Goal: Information Seeking & Learning: Learn about a topic

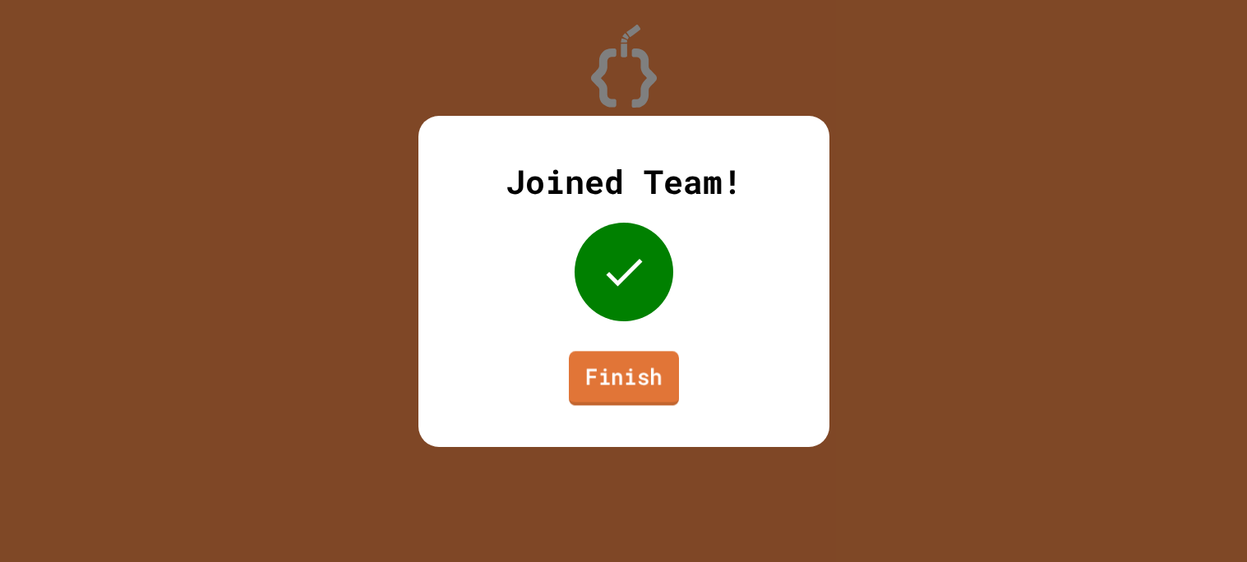
click at [616, 354] on link "Finish" at bounding box center [624, 378] width 110 height 54
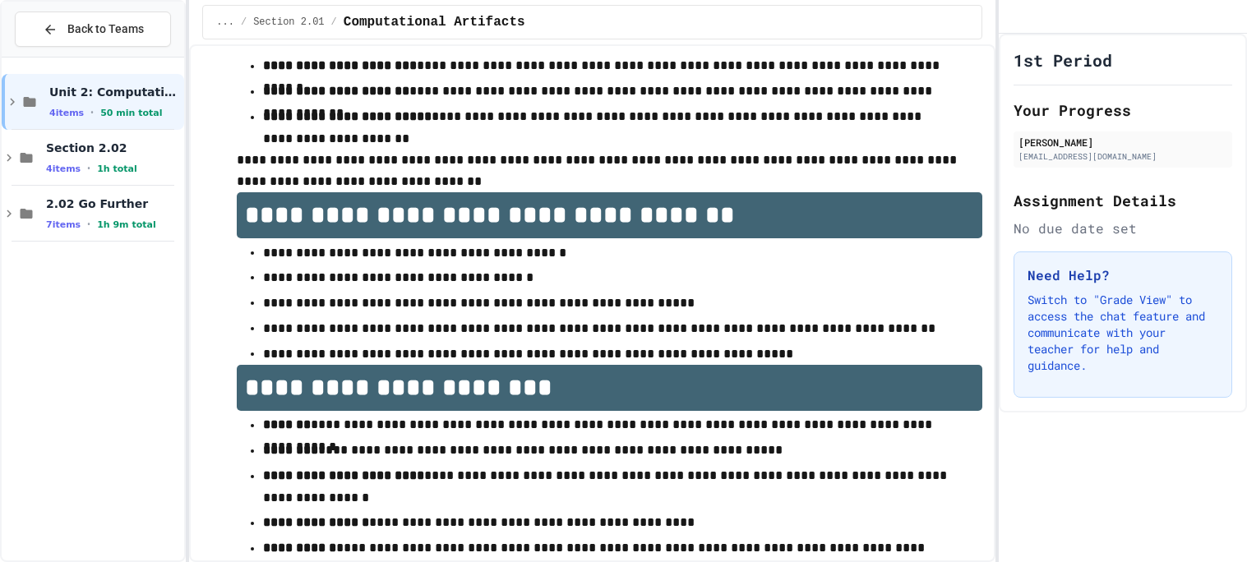
scroll to position [955, 0]
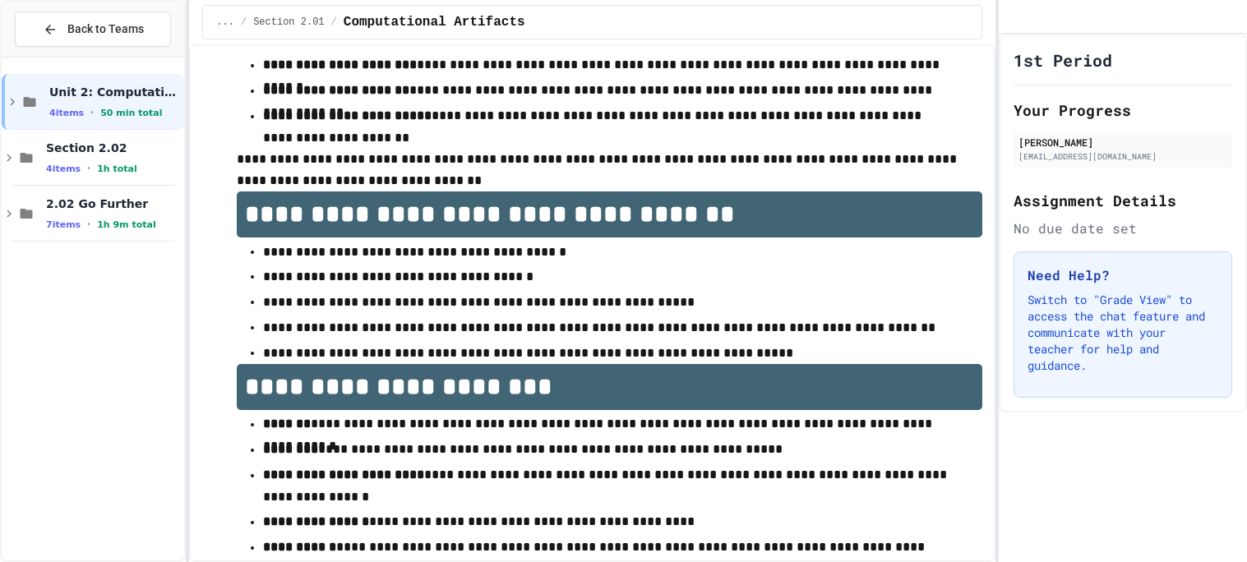
click at [678, 266] on p "**********" at bounding box center [609, 276] width 693 height 21
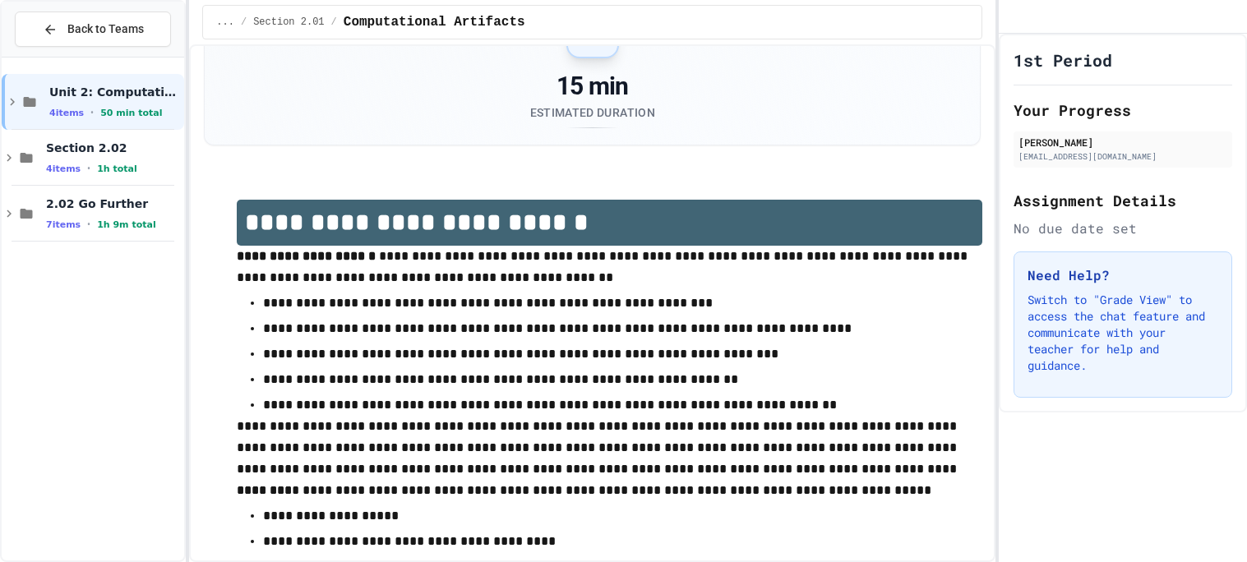
scroll to position [0, 0]
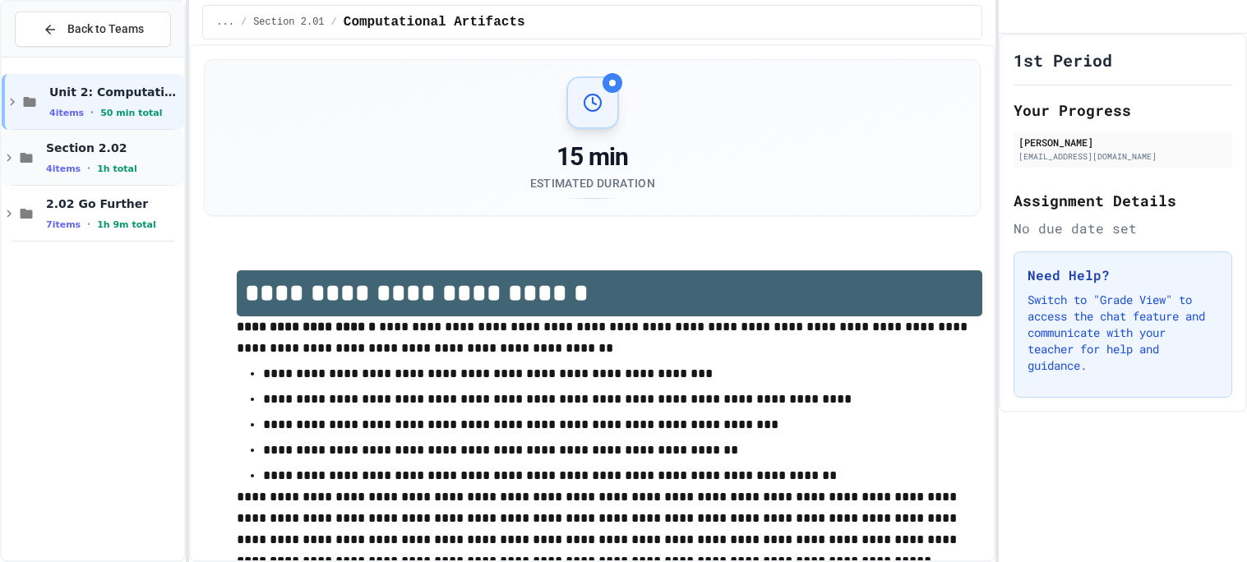
click at [130, 154] on span "Section 2.02" at bounding box center [113, 148] width 135 height 15
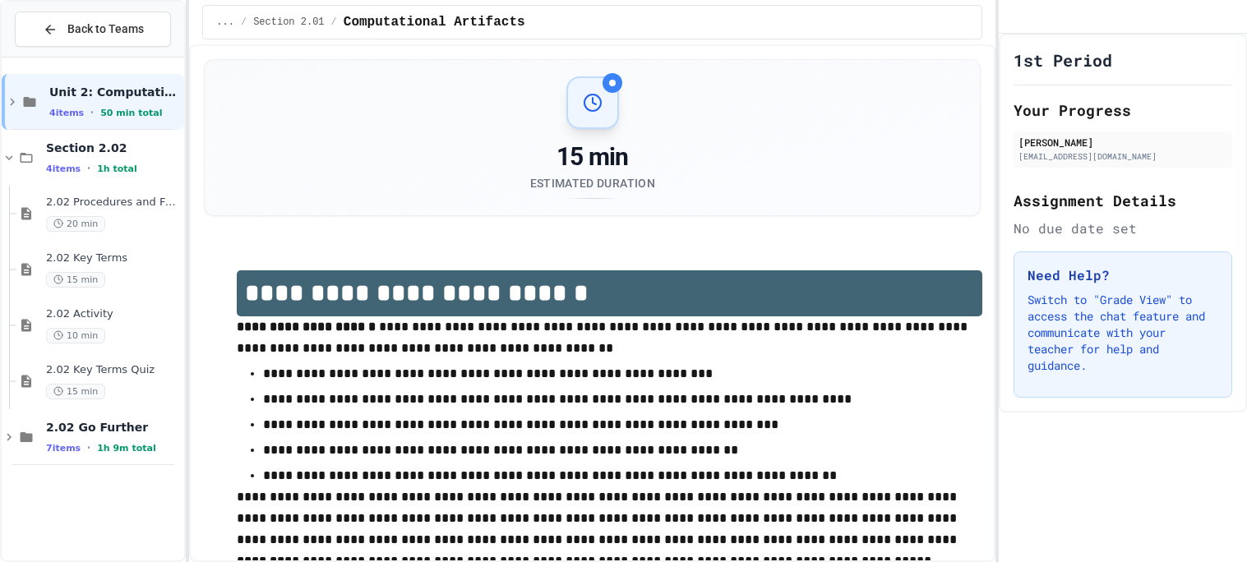
click at [130, 154] on span "Section 2.02" at bounding box center [113, 148] width 135 height 15
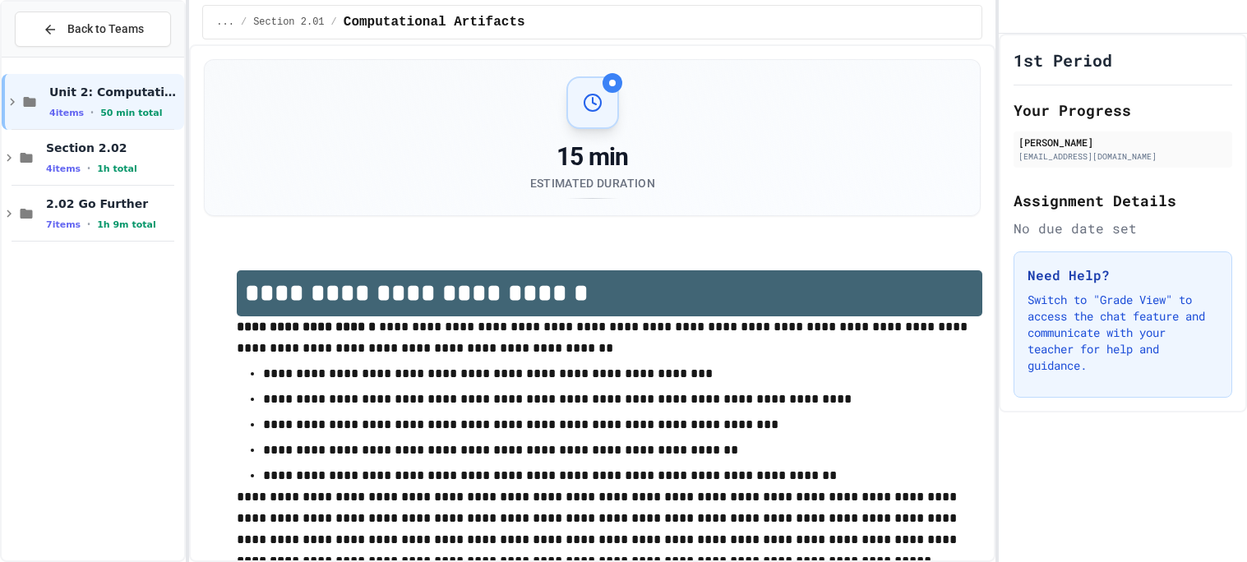
click at [130, 154] on span "Section 2.02" at bounding box center [113, 148] width 135 height 15
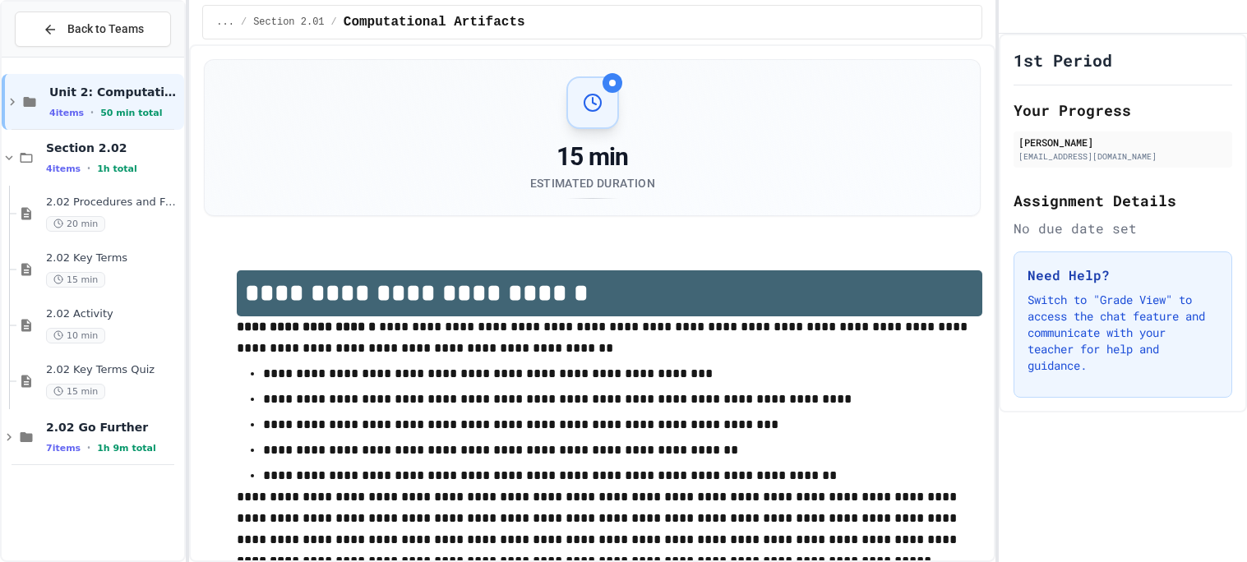
click at [130, 154] on span "Section 2.02" at bounding box center [113, 148] width 135 height 15
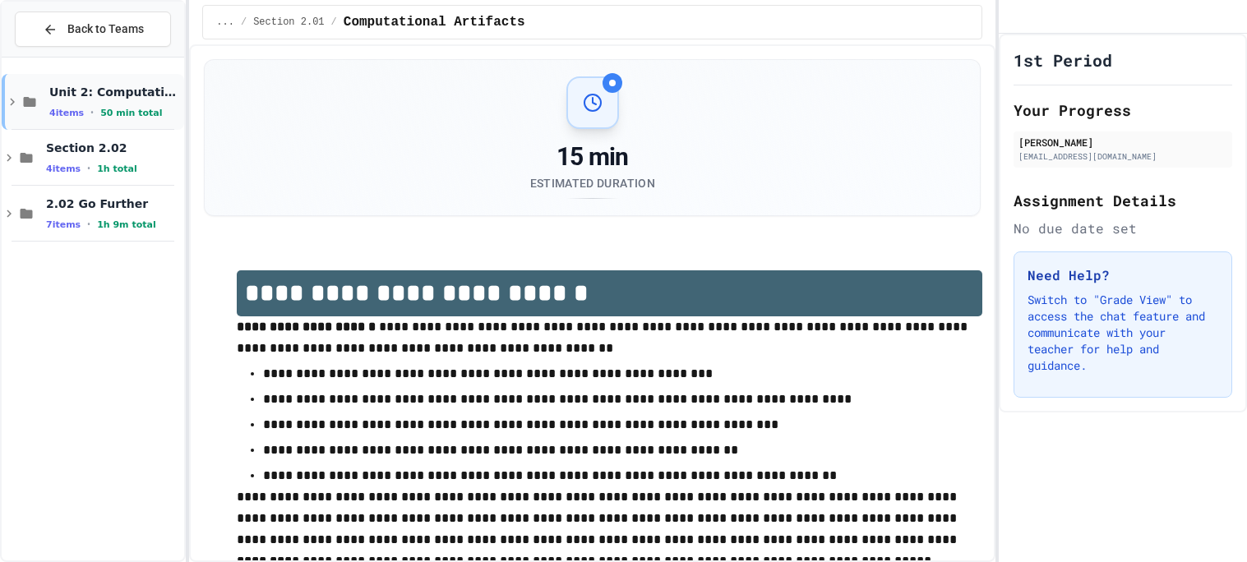
click at [132, 99] on div "Unit 2: Computational Artifacts 4 items • 50 min total" at bounding box center [115, 102] width 132 height 35
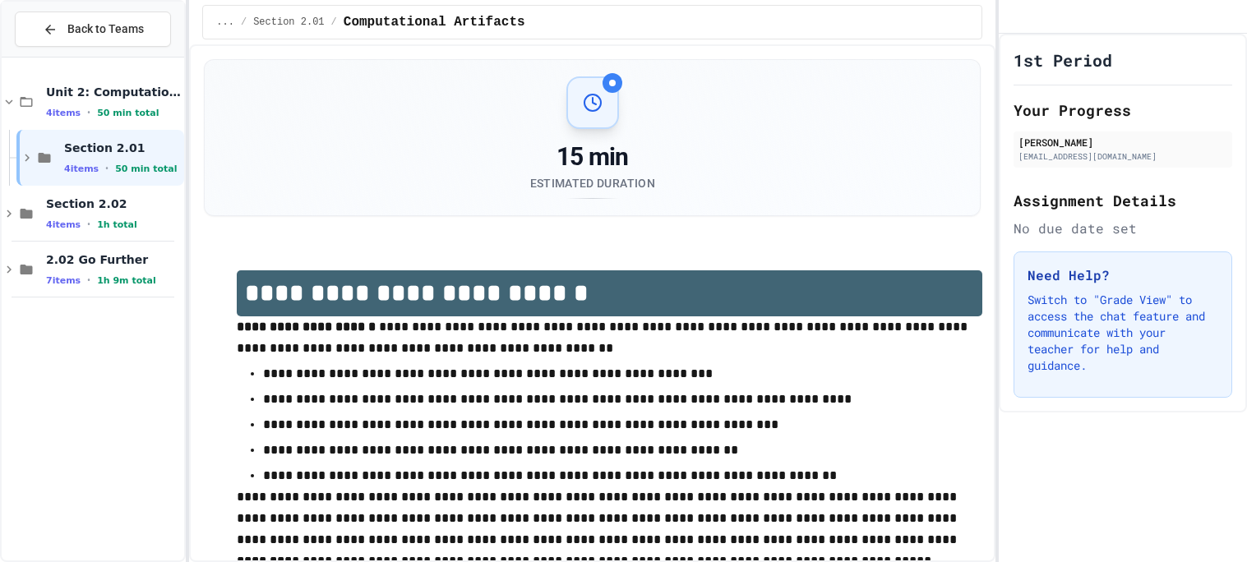
click at [132, 99] on div "Unit 2: Computational Artifacts 4 items • 50 min total" at bounding box center [113, 102] width 135 height 35
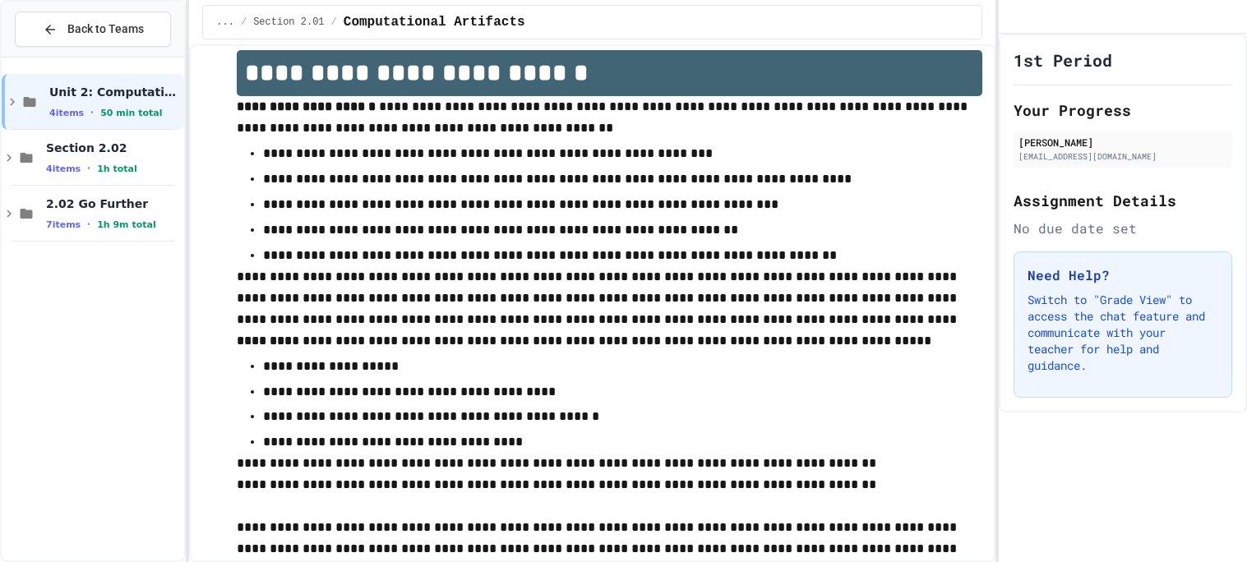
scroll to position [210, 0]
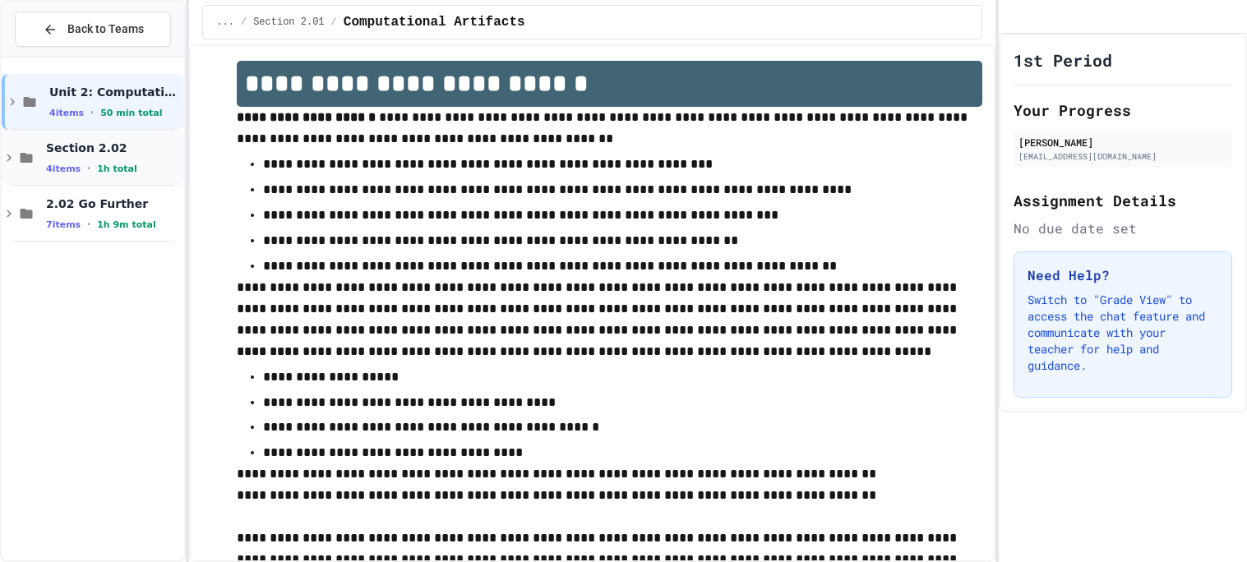
click at [21, 150] on icon at bounding box center [26, 157] width 20 height 15
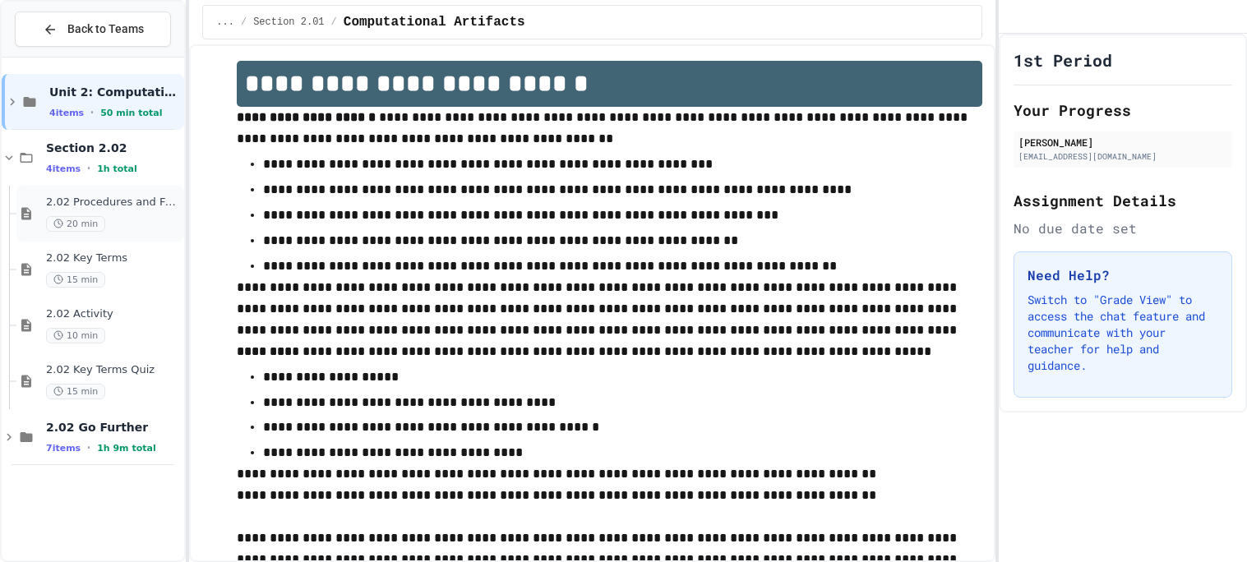
click at [144, 199] on span "2.02 Procedures and Functions" at bounding box center [113, 203] width 135 height 14
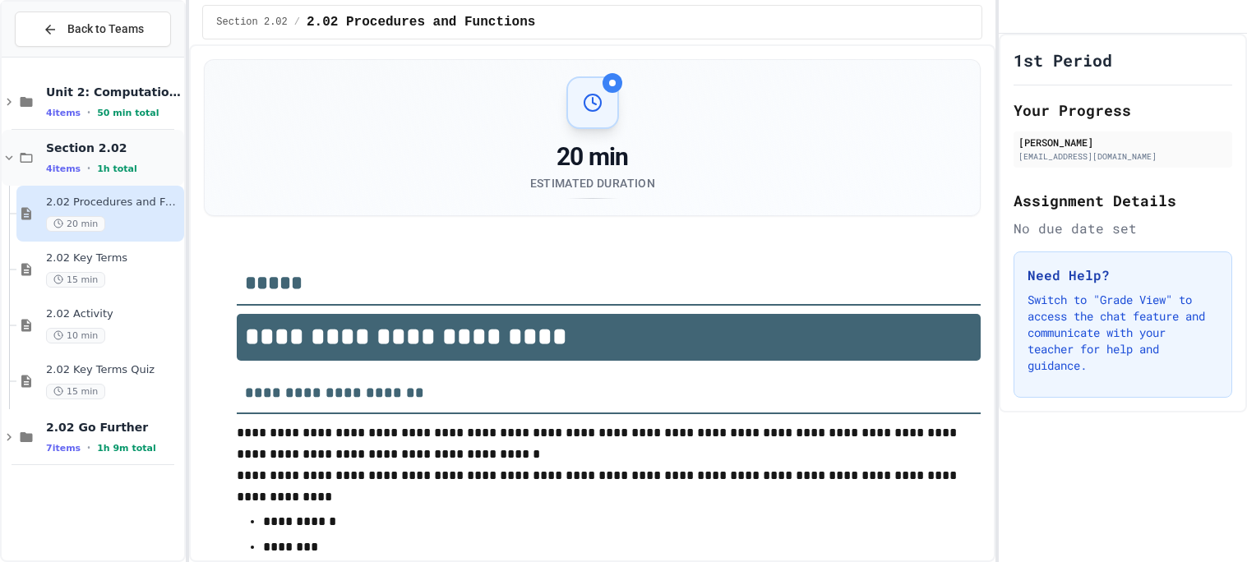
click at [90, 157] on div "Section 2.02 4 items • 1h total" at bounding box center [113, 158] width 135 height 35
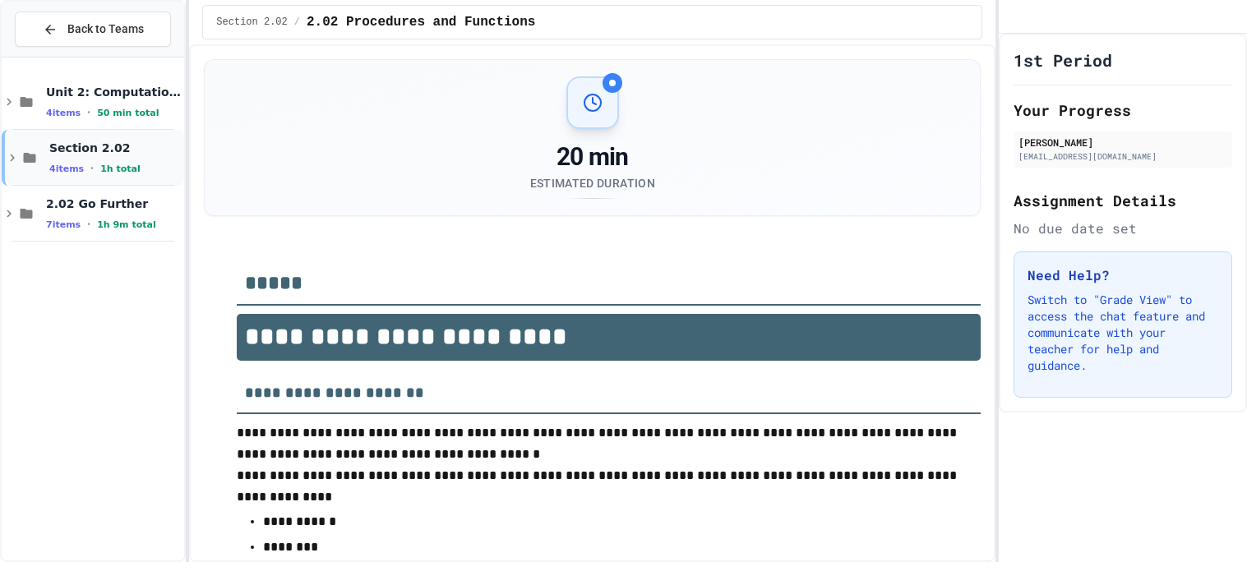
click at [109, 150] on span "Section 2.02" at bounding box center [115, 148] width 132 height 15
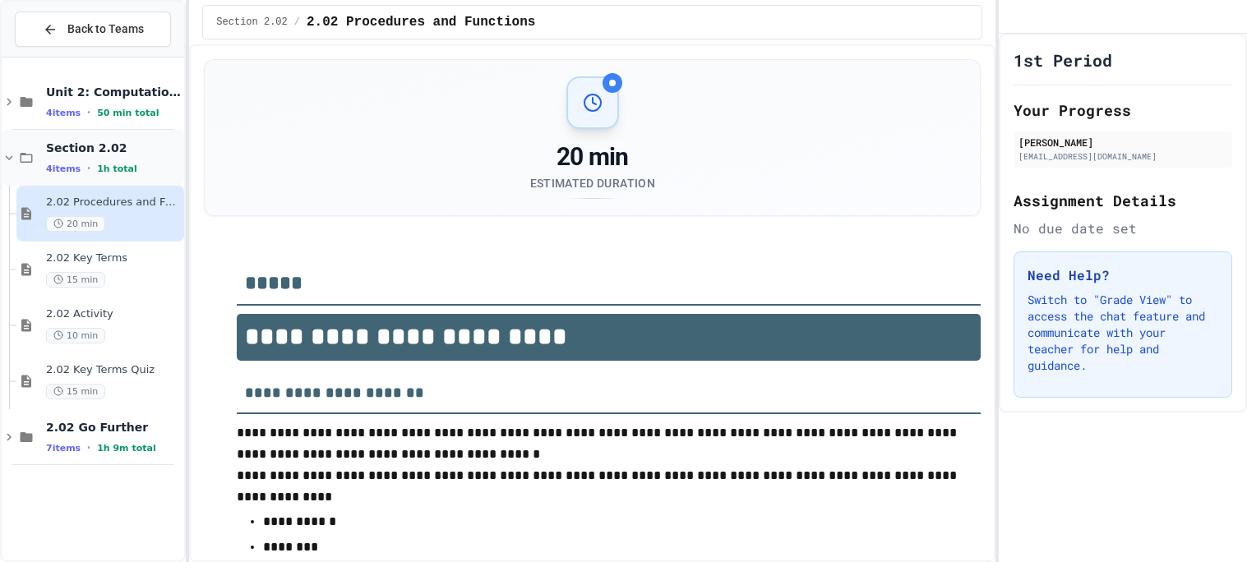
click at [109, 148] on span "Section 2.02" at bounding box center [113, 148] width 135 height 15
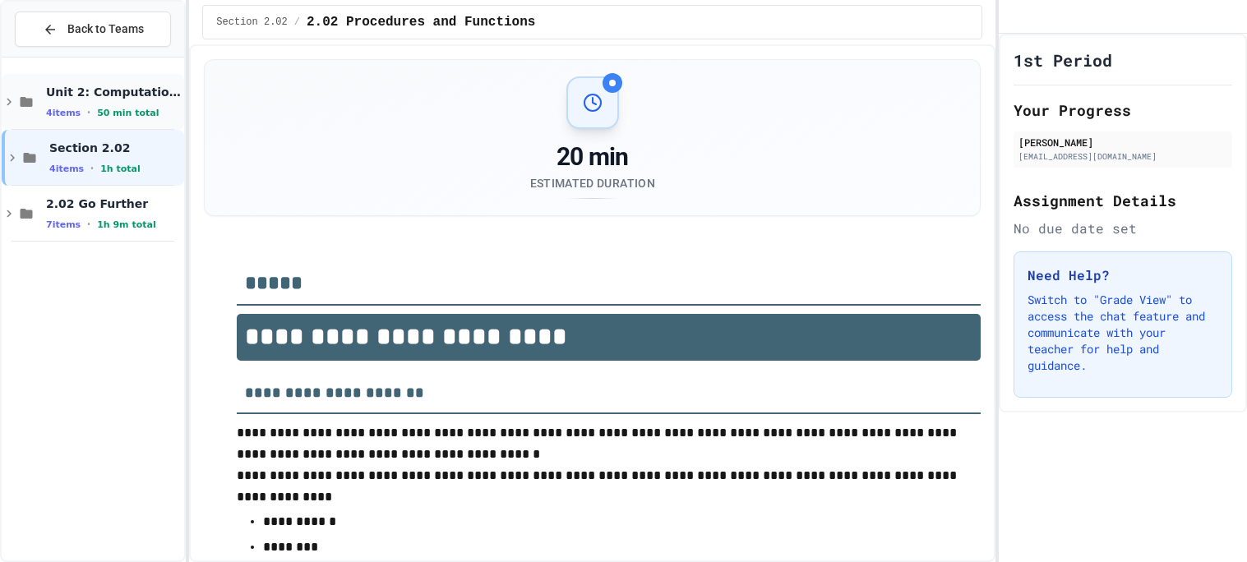
click at [138, 86] on span "Unit 2: Computational Artifacts" at bounding box center [113, 92] width 135 height 15
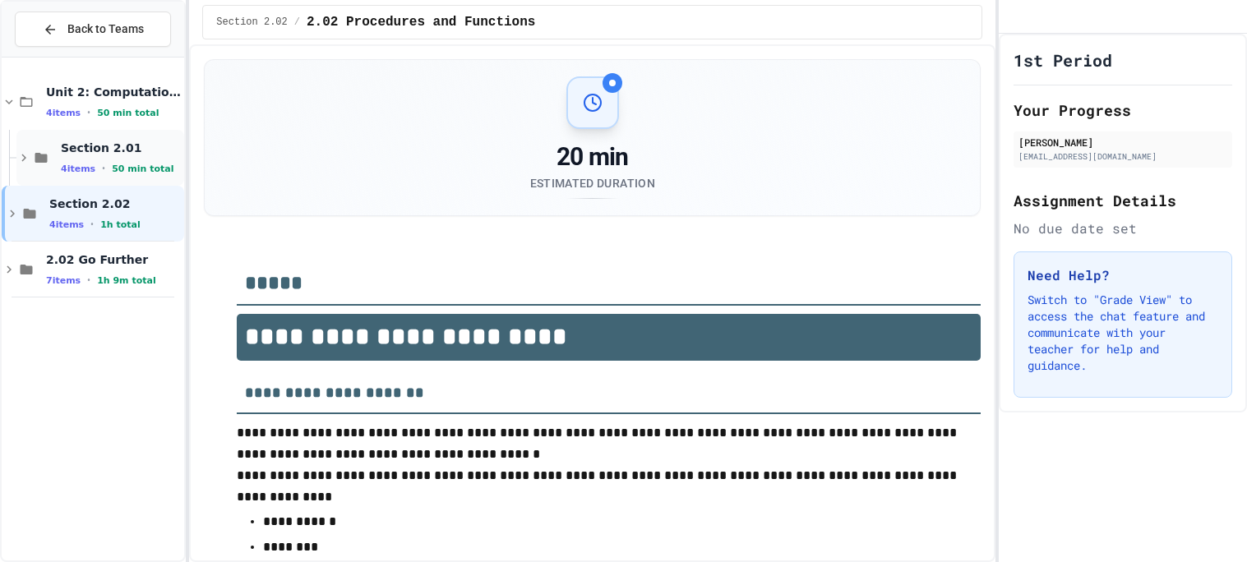
click at [116, 155] on span "Section 2.01" at bounding box center [121, 148] width 120 height 15
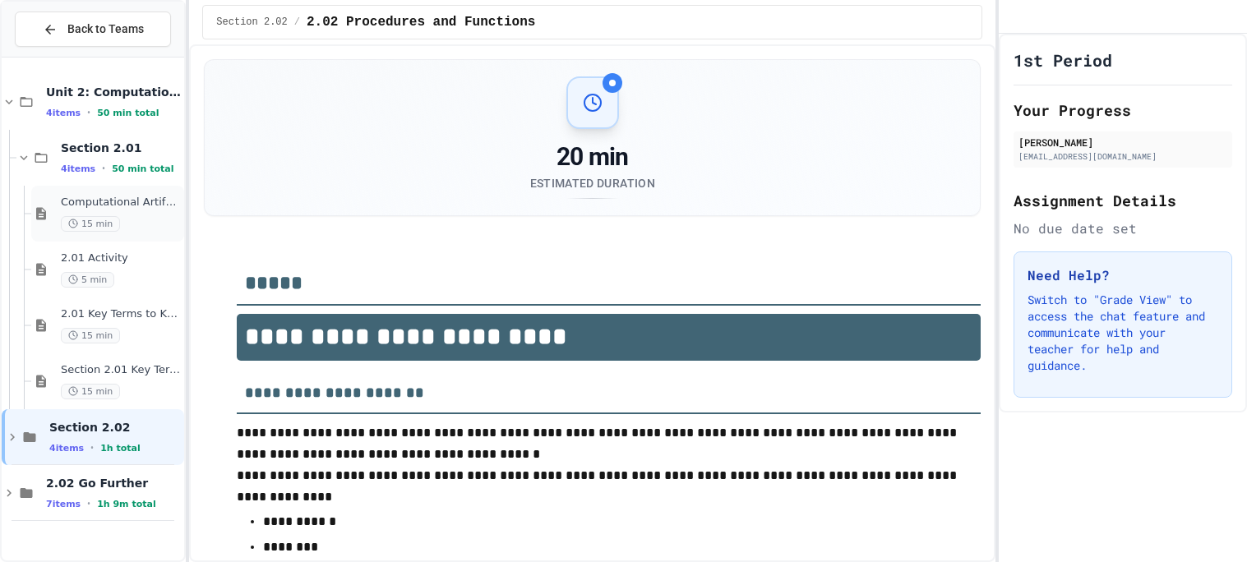
click at [135, 211] on div "Computational Artifacts 15 min" at bounding box center [121, 214] width 120 height 36
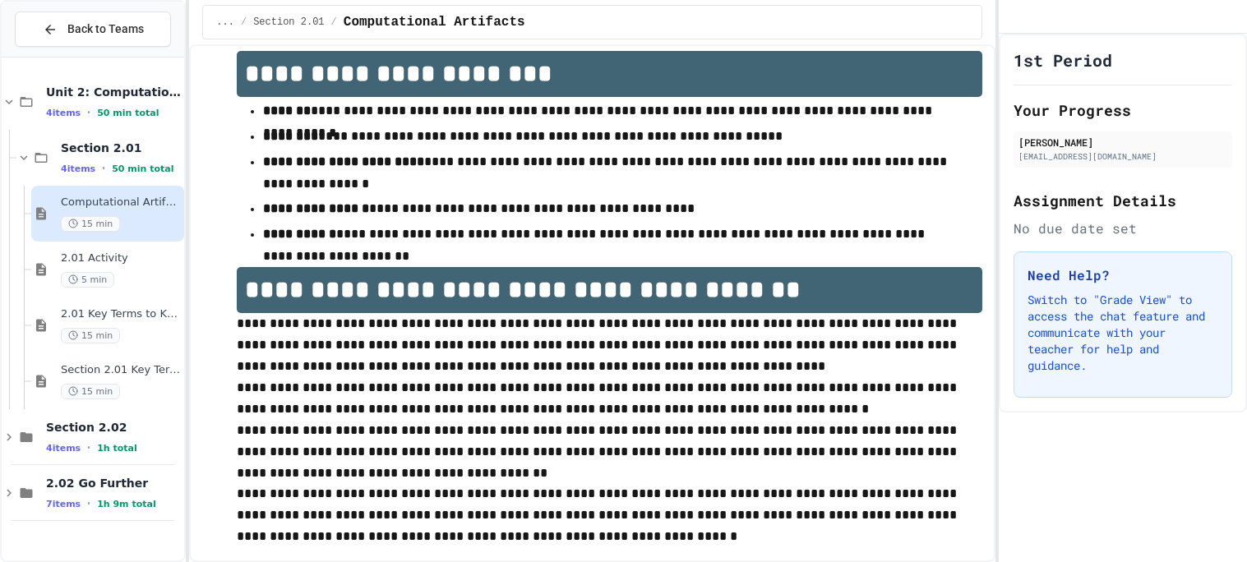
scroll to position [1295, 0]
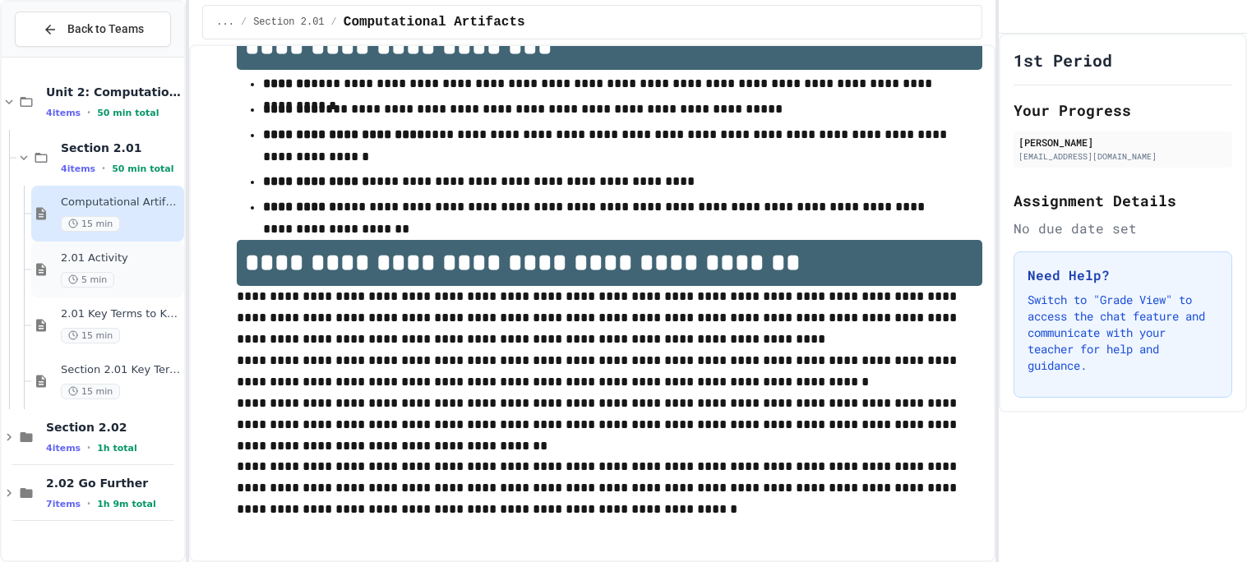
click at [140, 270] on div "2.01 Activity 5 min" at bounding box center [121, 270] width 120 height 36
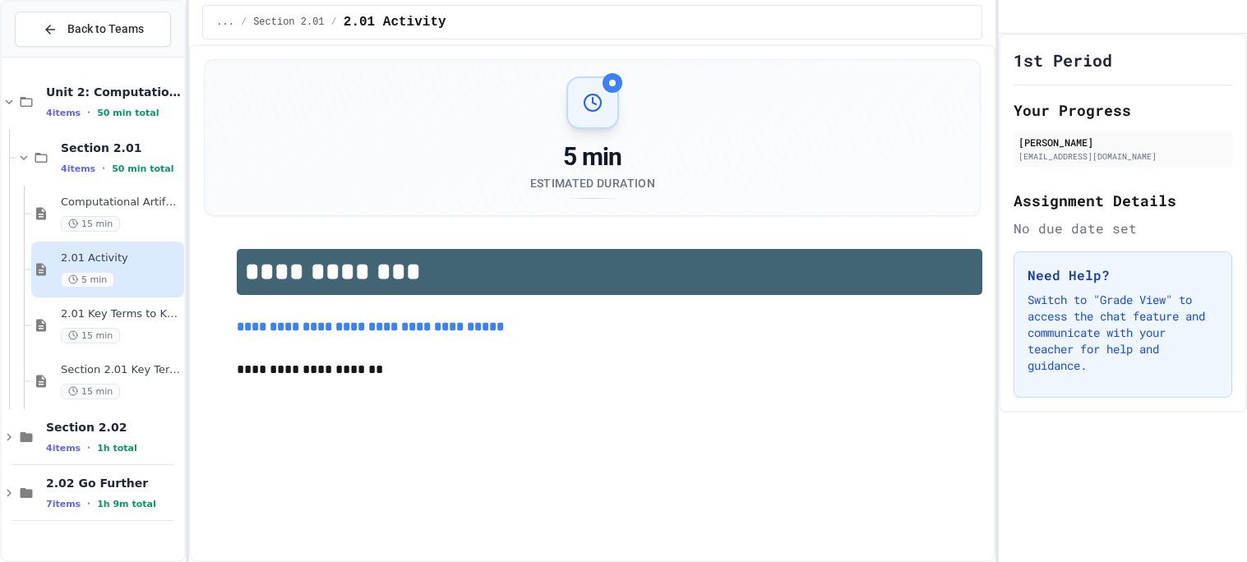
click at [355, 324] on link "**********" at bounding box center [370, 327] width 267 height 12
click at [149, 201] on span "Computational Artifacts" at bounding box center [121, 203] width 120 height 14
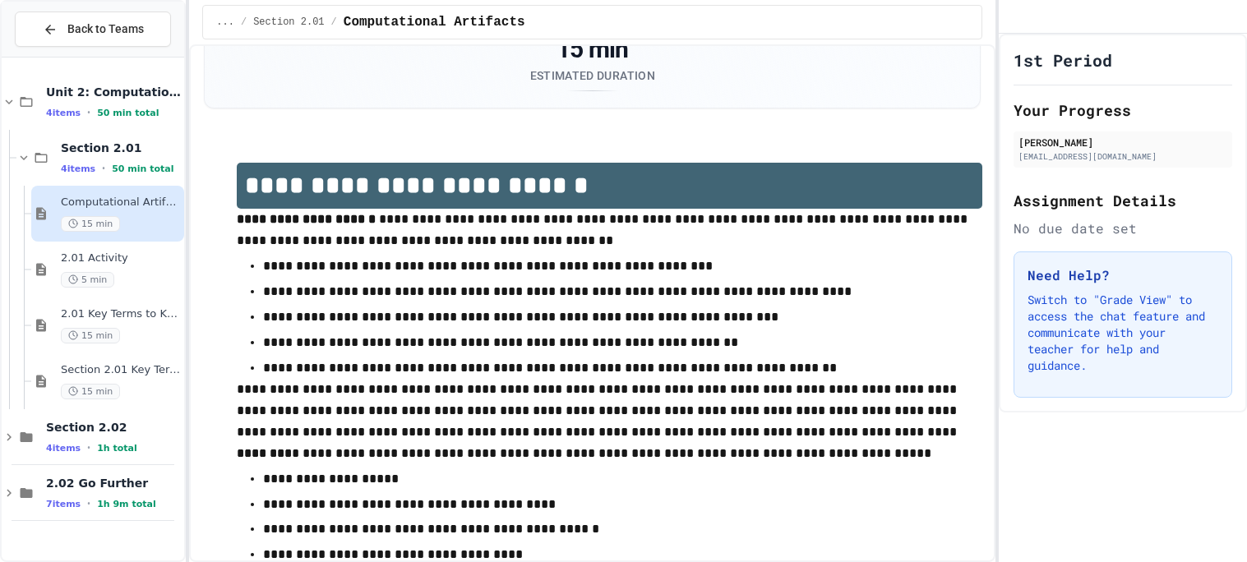
scroll to position [113, 0]
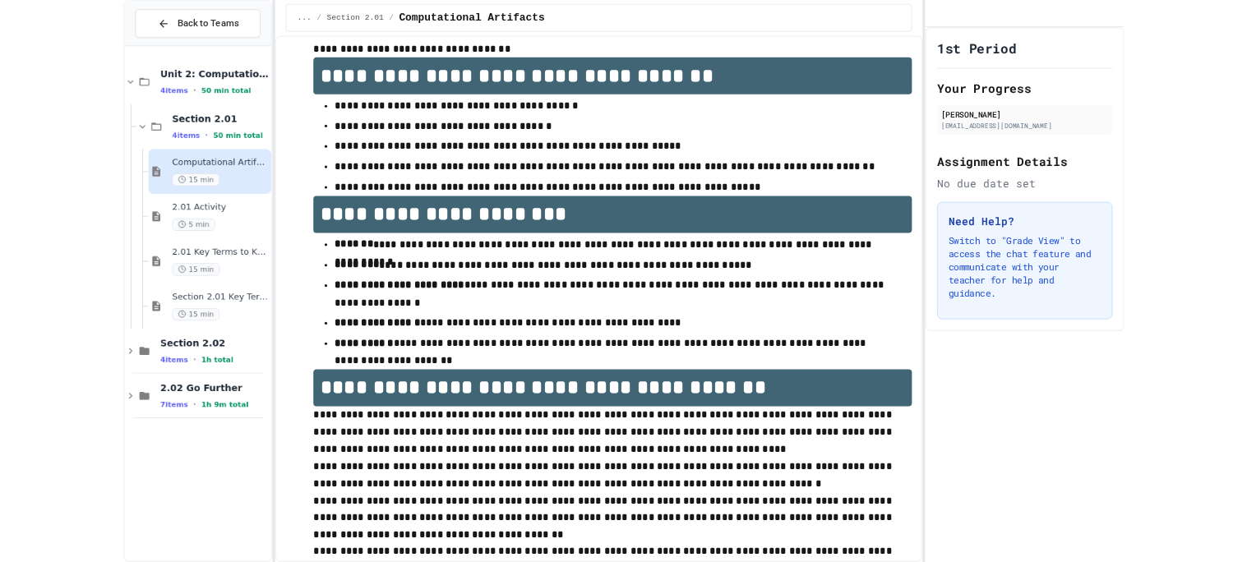
scroll to position [1157, 0]
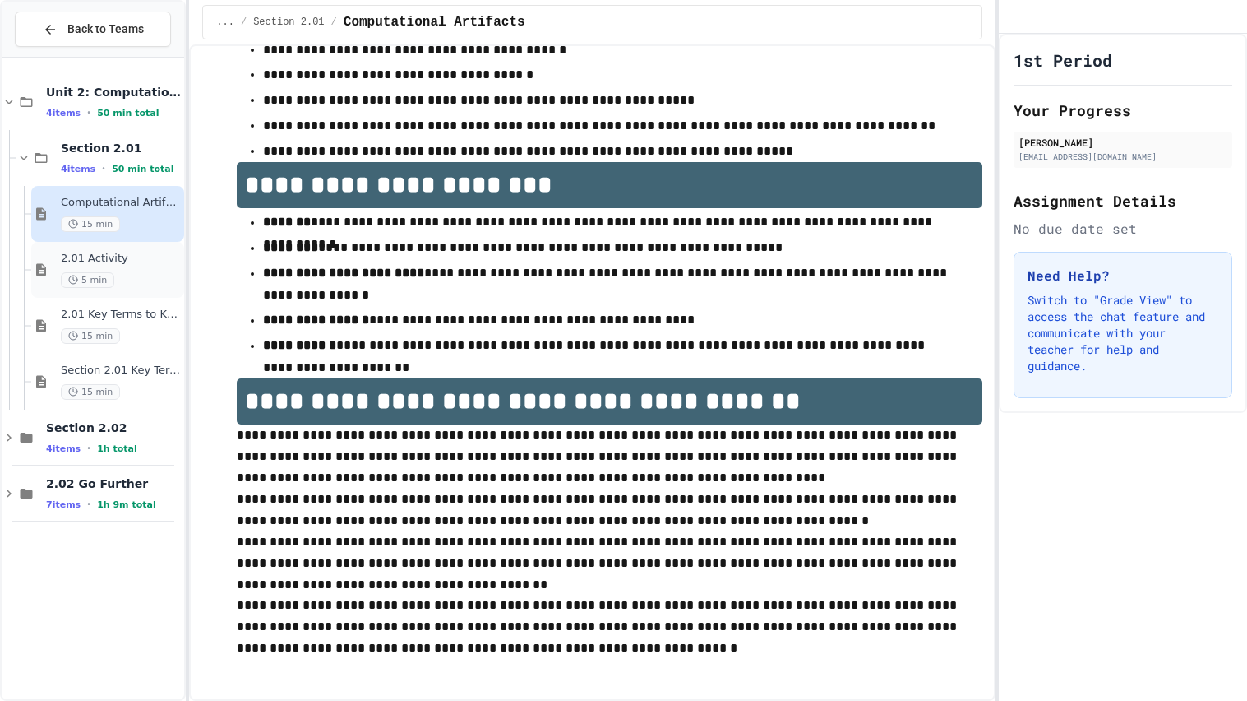
click at [169, 258] on span "2.01 Activity" at bounding box center [121, 259] width 120 height 14
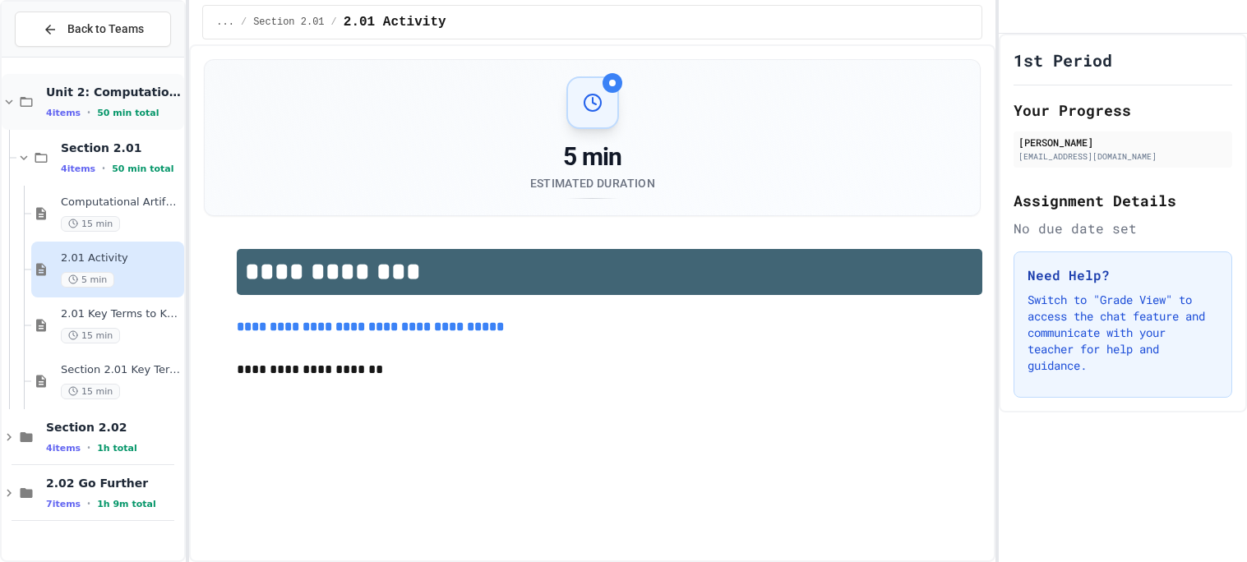
click at [6, 92] on div "Unit 2: Computational Artifacts 4 items • 50 min total" at bounding box center [93, 102] width 183 height 56
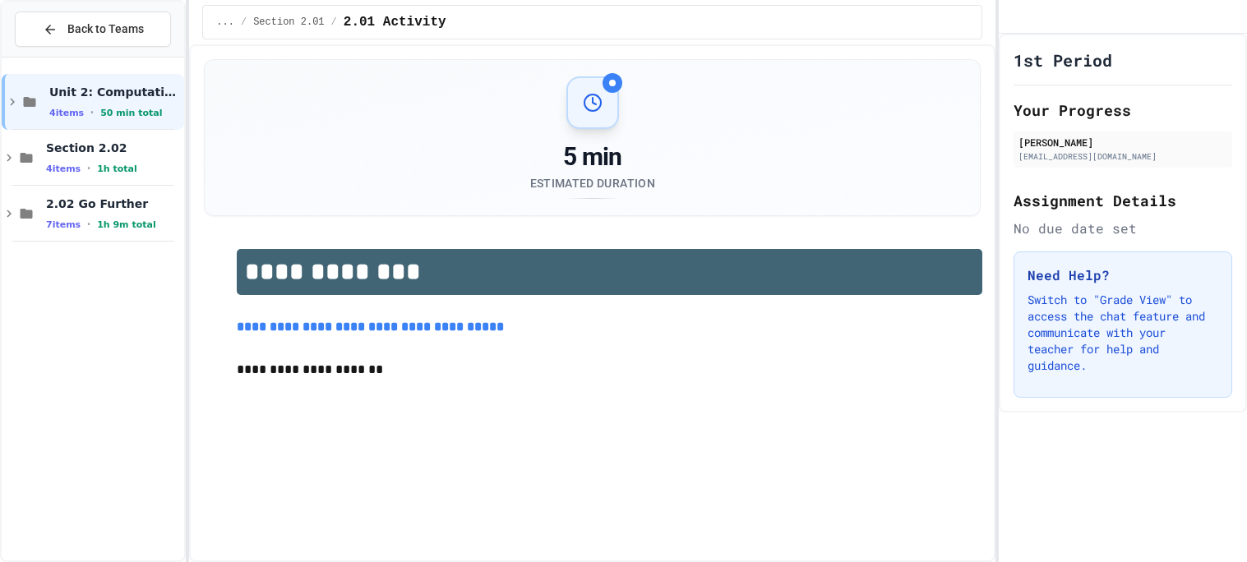
click at [6, 92] on div "Unit 2: Computational Artifacts 4 items • 50 min total" at bounding box center [93, 102] width 183 height 56
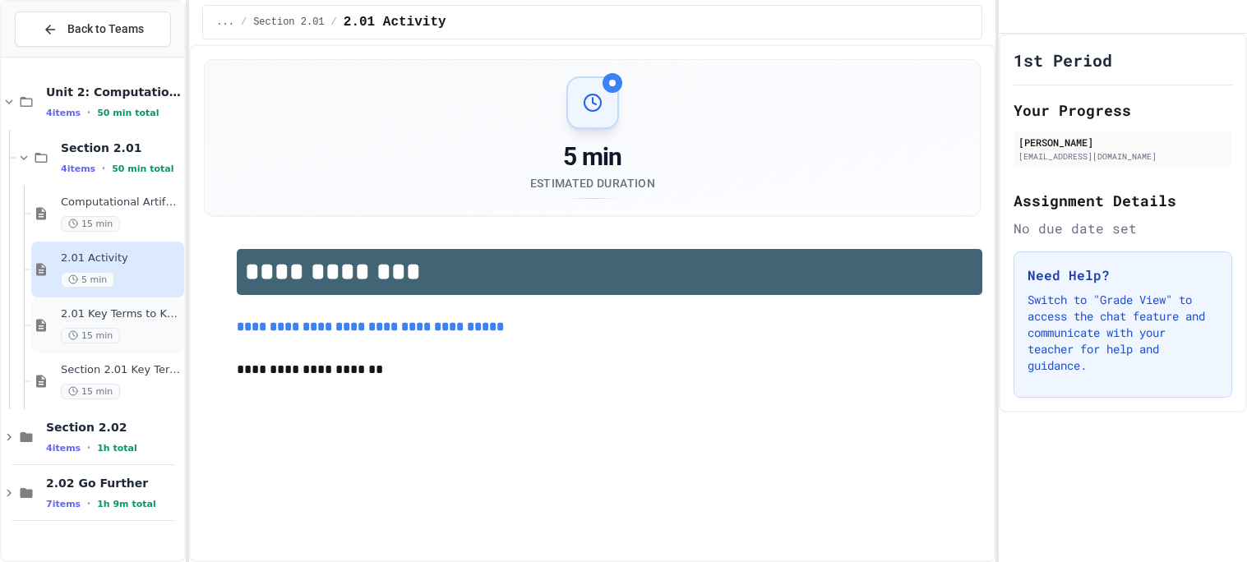
click at [129, 320] on span "2.01 Key Terms to Know" at bounding box center [121, 315] width 120 height 14
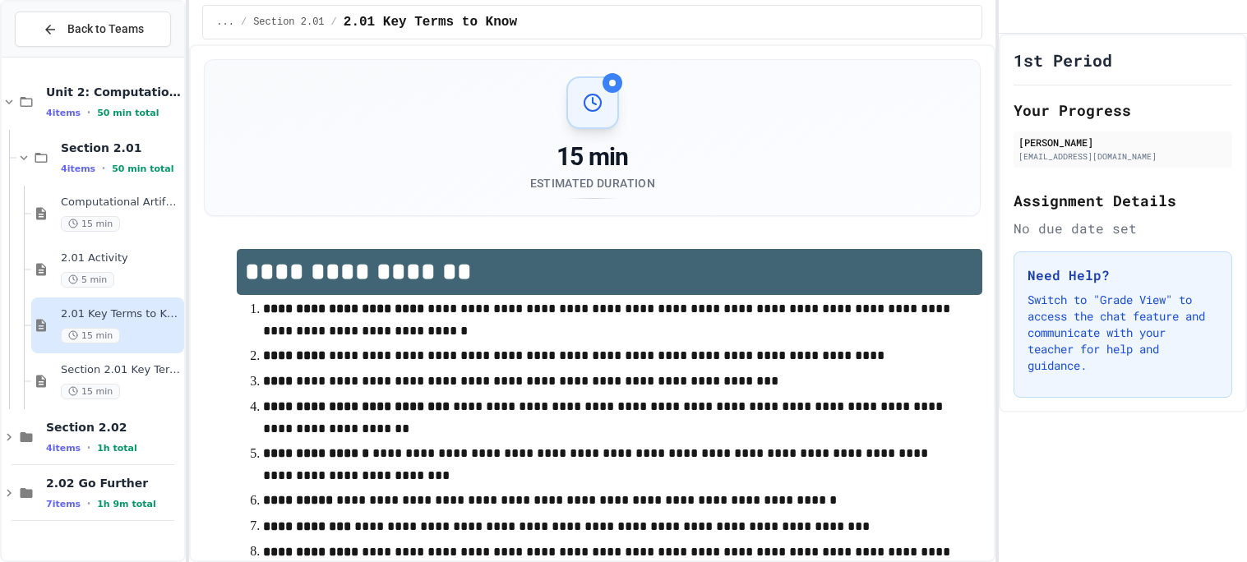
scroll to position [101, 0]
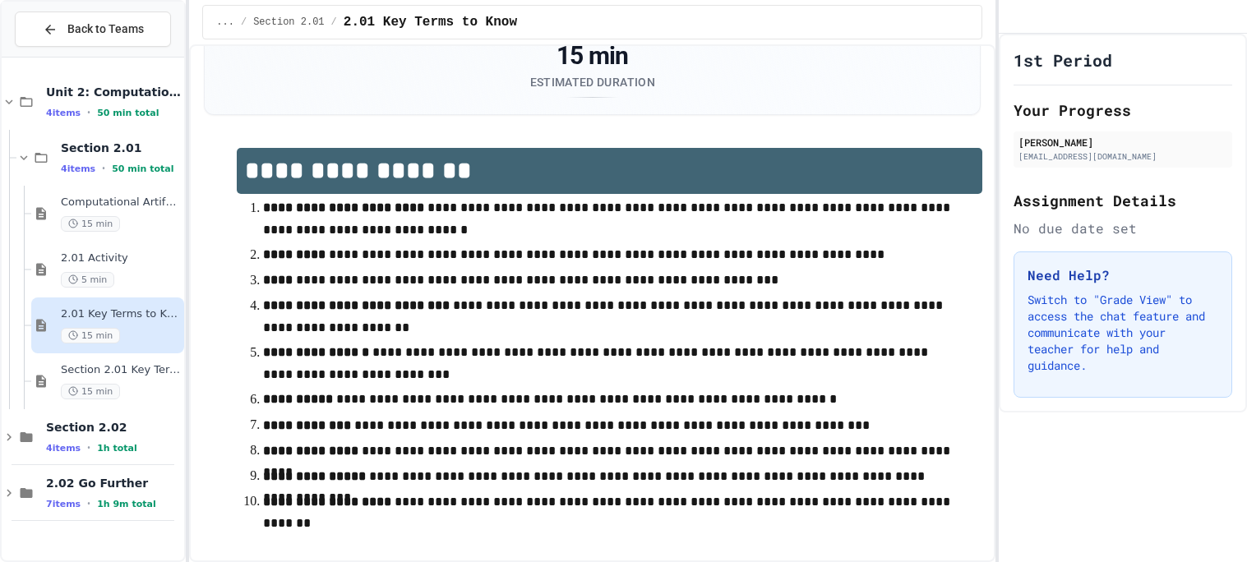
click at [549, 285] on p "**********" at bounding box center [609, 281] width 693 height 22
click at [133, 384] on div "15 min" at bounding box center [121, 392] width 120 height 16
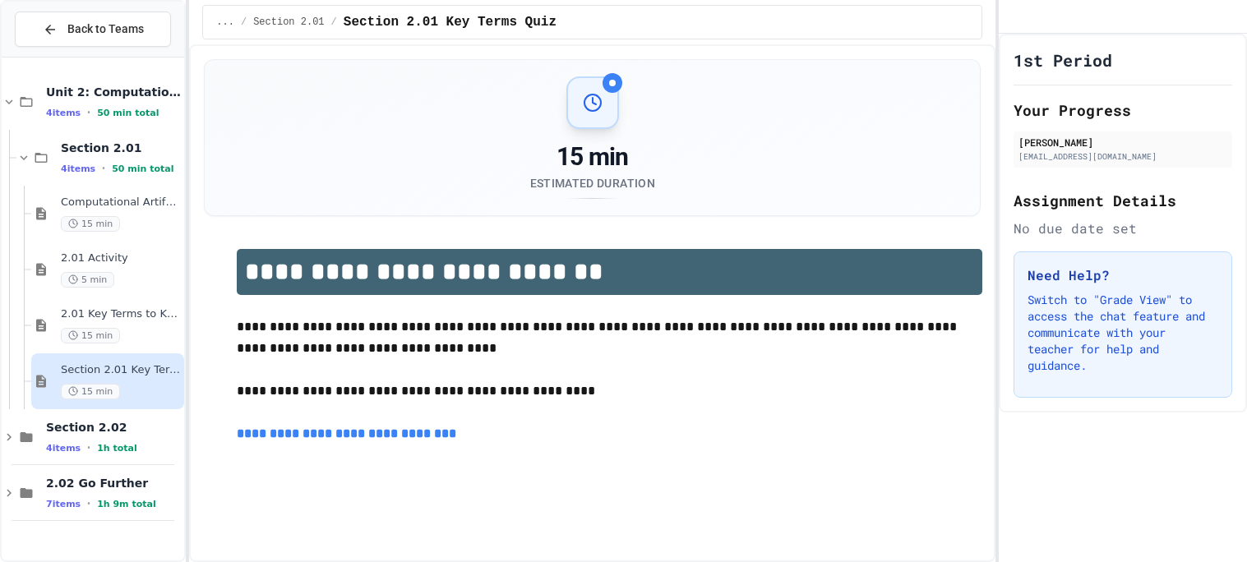
click at [345, 436] on link "**********" at bounding box center [348, 434] width 223 height 12
click at [26, 160] on icon at bounding box center [23, 157] width 15 height 15
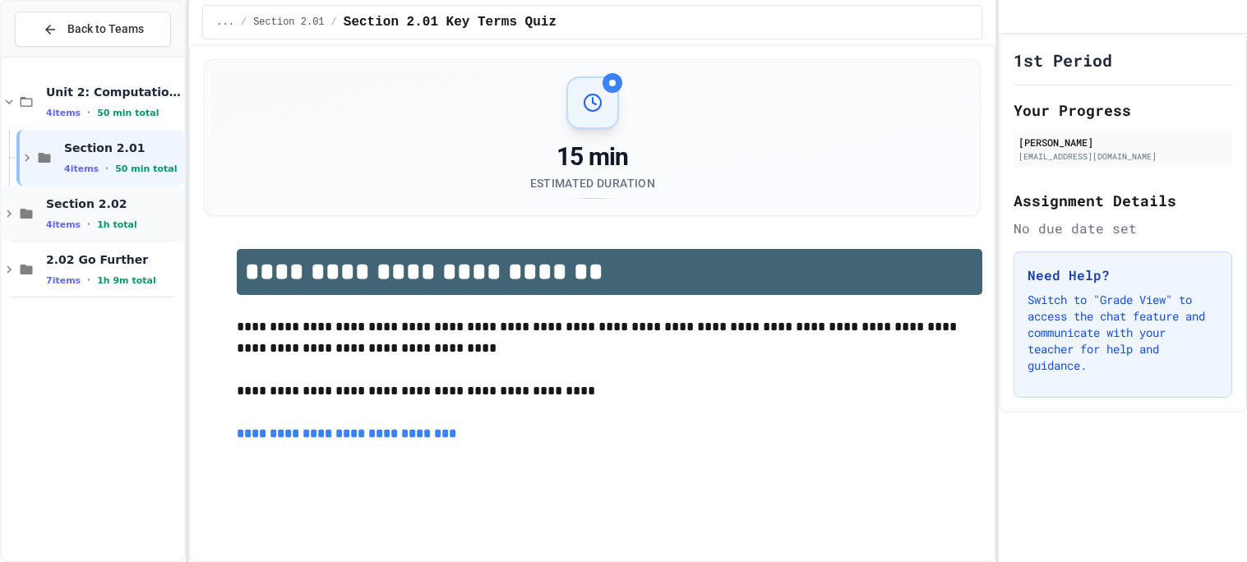
click at [113, 218] on div "4 items • 1h total" at bounding box center [113, 224] width 135 height 13
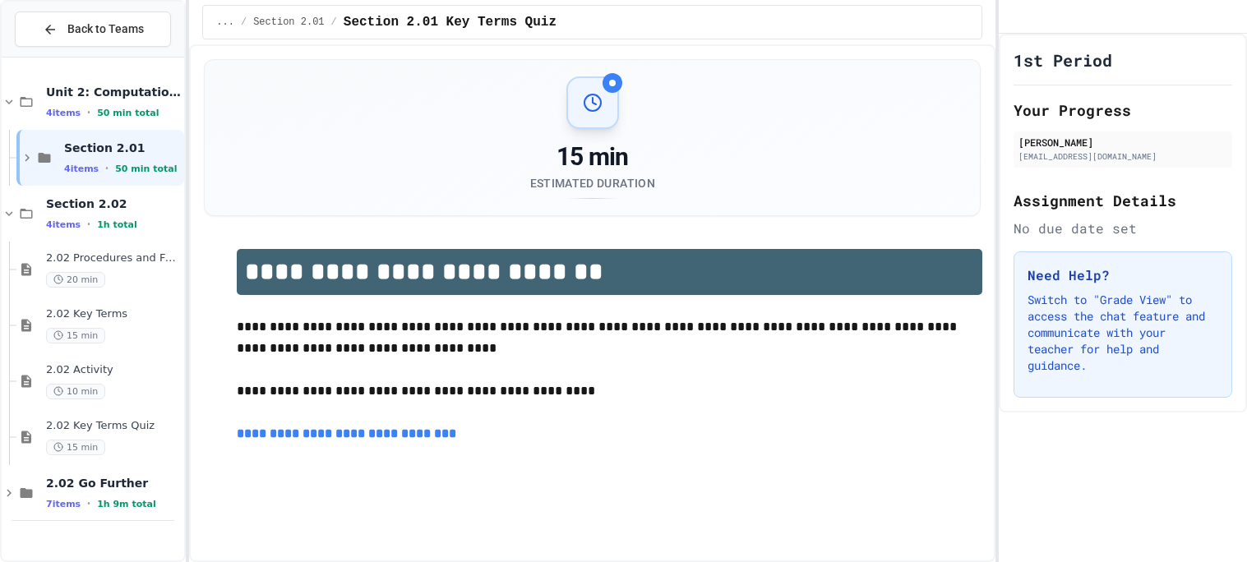
click at [113, 218] on div "4 items • 1h total" at bounding box center [113, 224] width 135 height 13
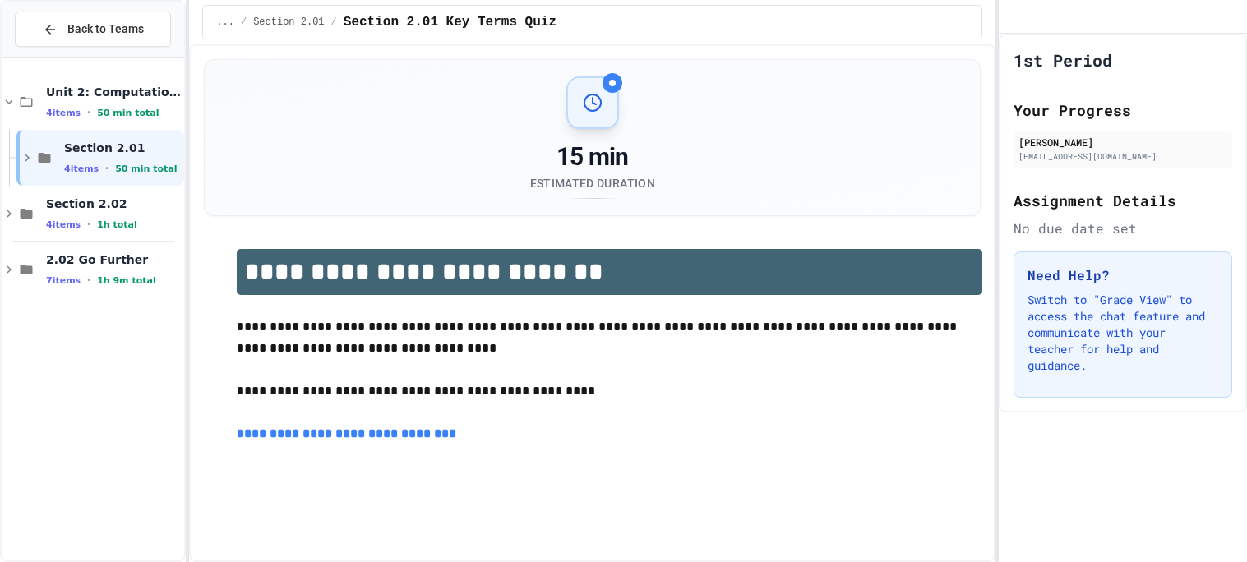
click at [113, 218] on div "4 items • 1h total" at bounding box center [113, 224] width 135 height 13
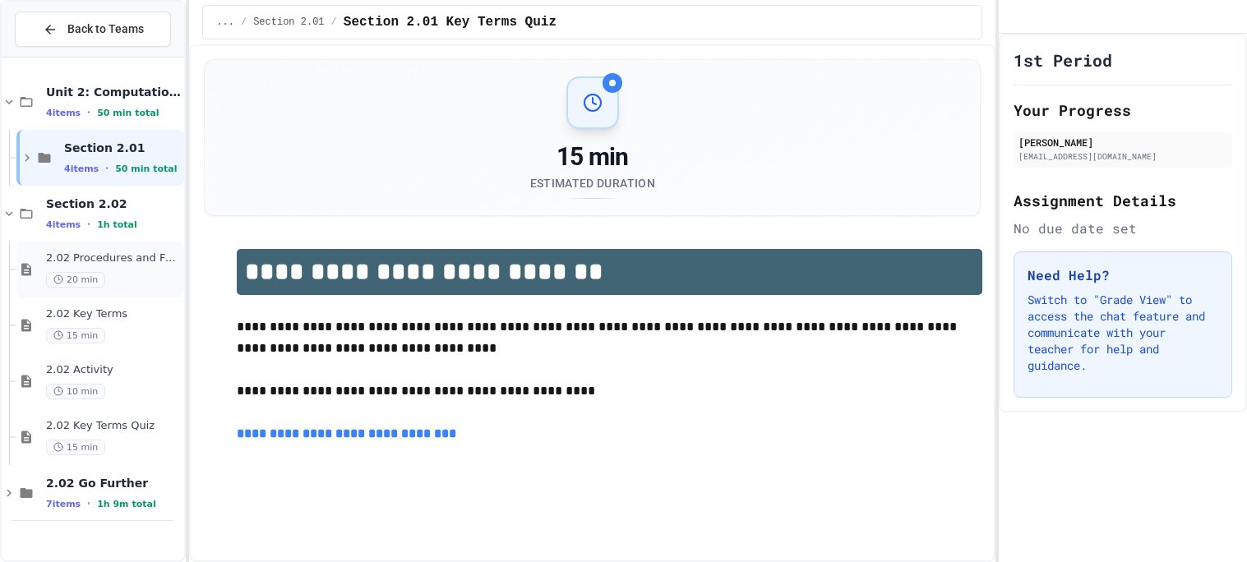
click at [155, 255] on span "2.02 Procedures and Functions" at bounding box center [113, 259] width 135 height 14
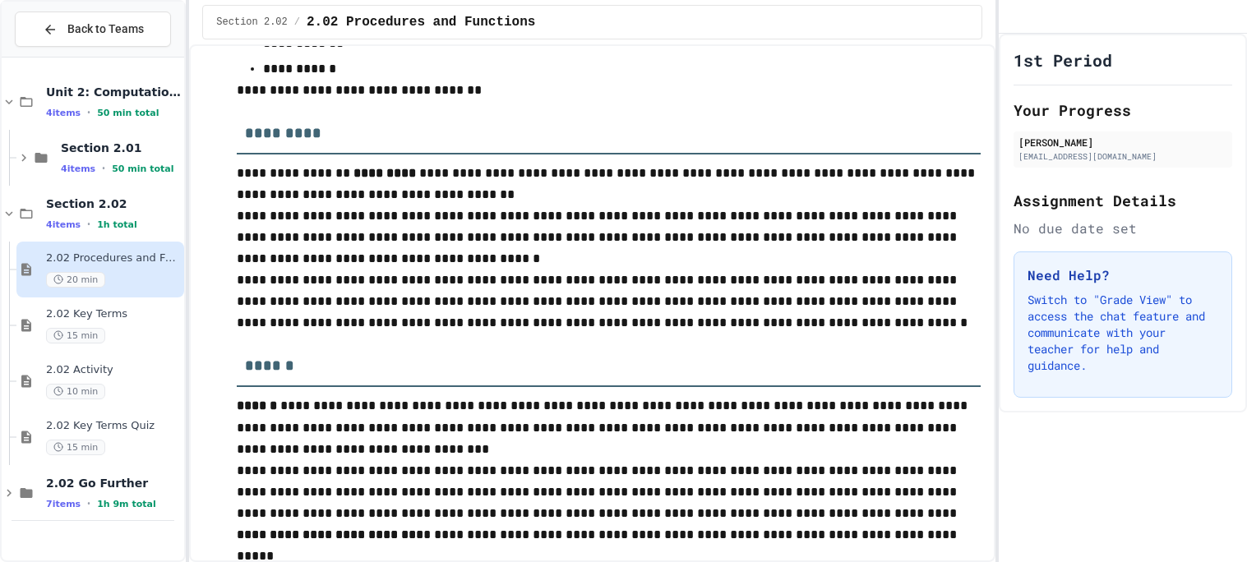
scroll to position [529, 0]
